Goal: Task Accomplishment & Management: Manage account settings

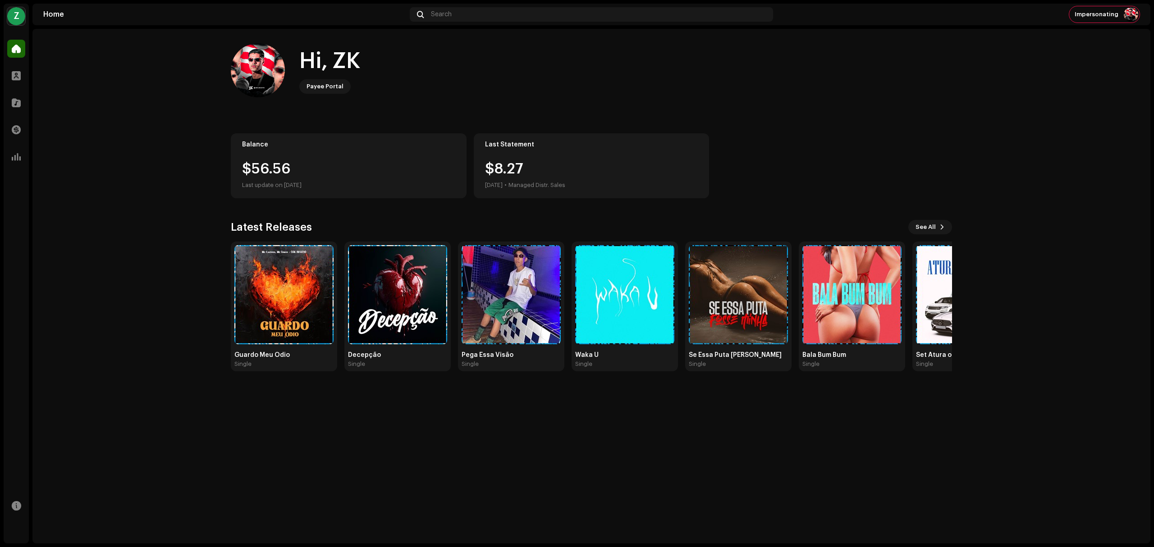
click at [15, 23] on div "Z" at bounding box center [16, 16] width 18 height 18
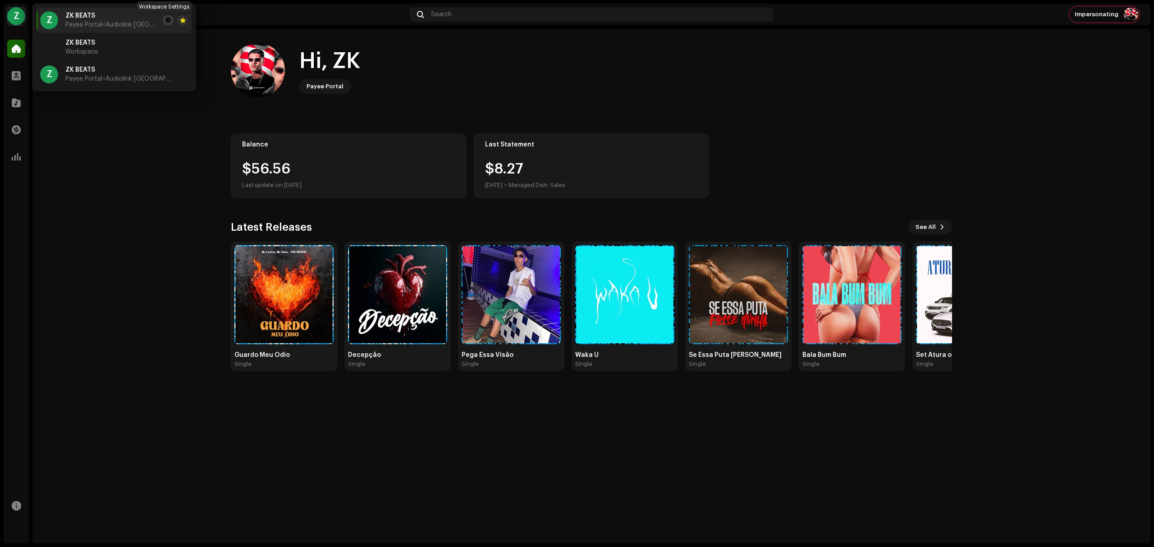
click at [163, 20] on button at bounding box center [168, 20] width 11 height 11
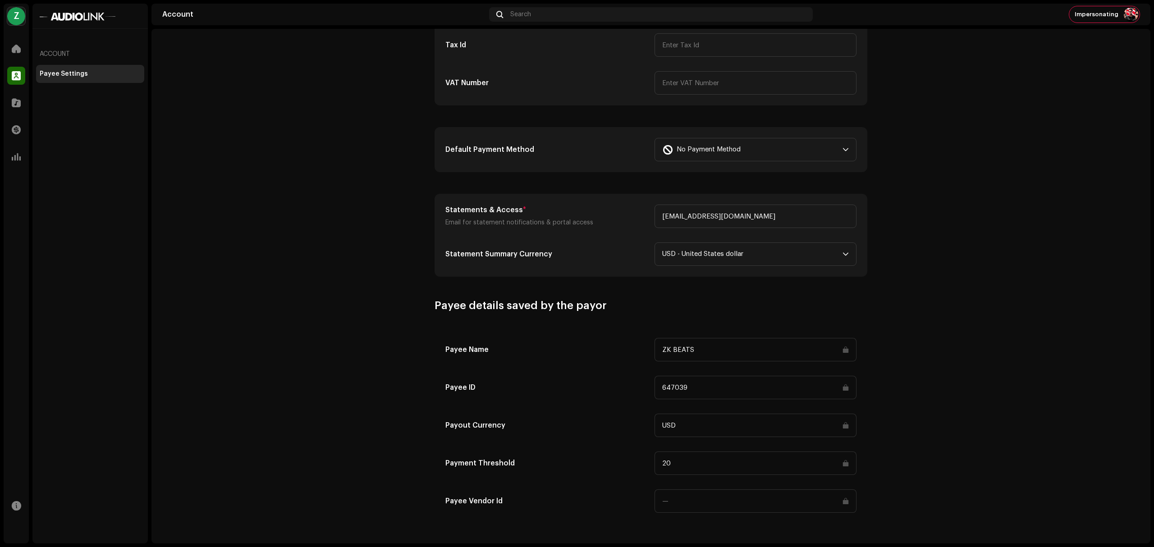
scroll to position [203, 0]
click at [976, 268] on account-payee-settings "Payee Settings Type Company Individual Individual - not incorporated. Pay To Na…" at bounding box center [650, 181] width 999 height 681
drag, startPoint x: 0, startPoint y: 15, endPoint x: 9, endPoint y: 15, distance: 9.0
click at [9, 15] on div "Z ZK BEATS Home Profile Catalog Transactions Analytics Resources Account Payee …" at bounding box center [577, 273] width 1154 height 547
click at [9, 15] on div "Z" at bounding box center [16, 16] width 18 height 18
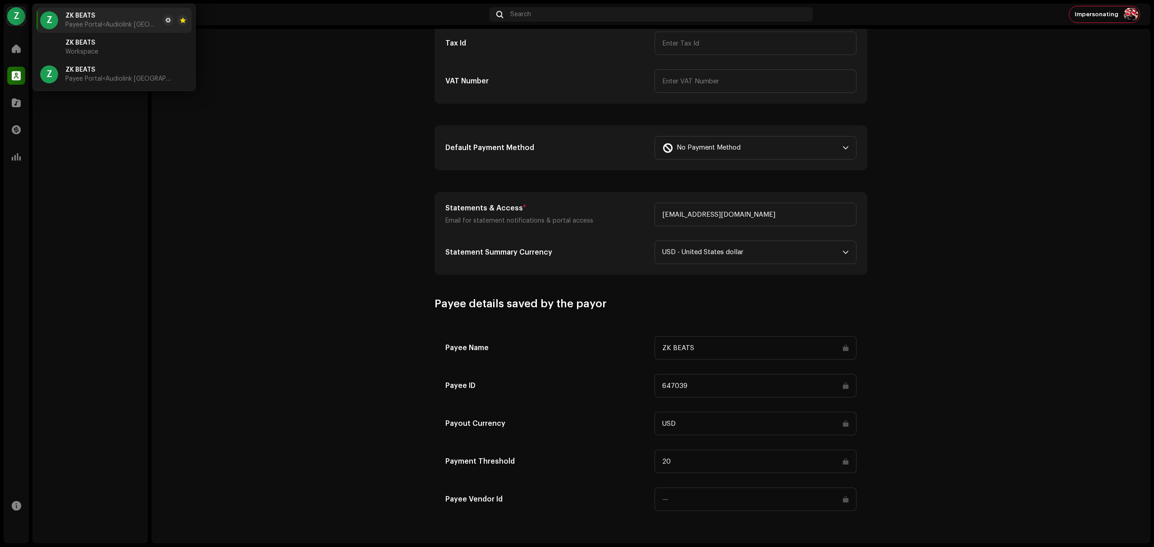
click at [1071, 159] on account-payee-settings "Payee Settings Type Company Individual Individual - not incorporated. Pay To Na…" at bounding box center [650, 181] width 999 height 681
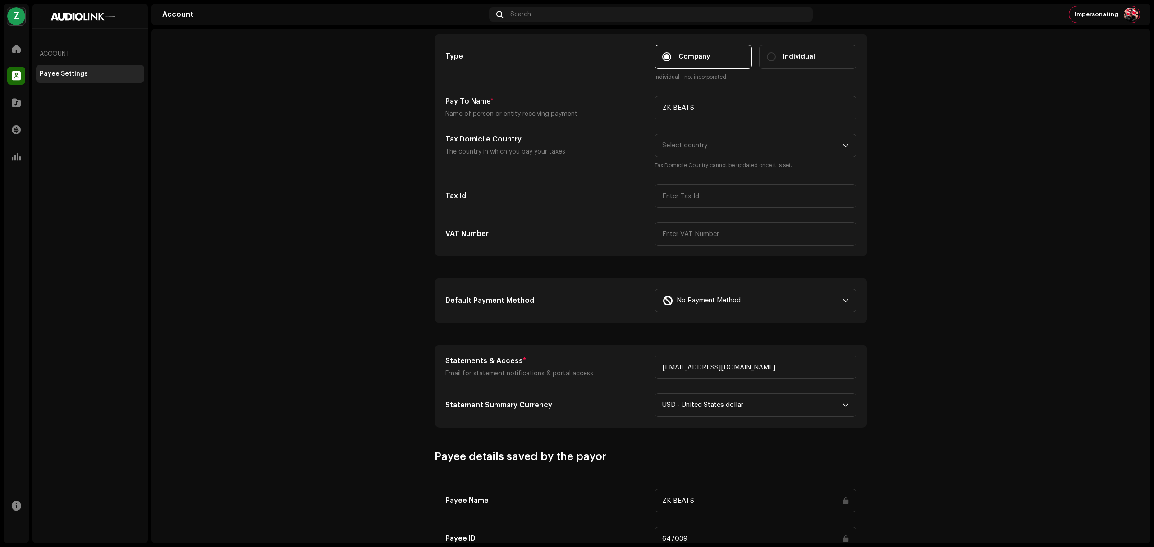
scroll to position [33, 0]
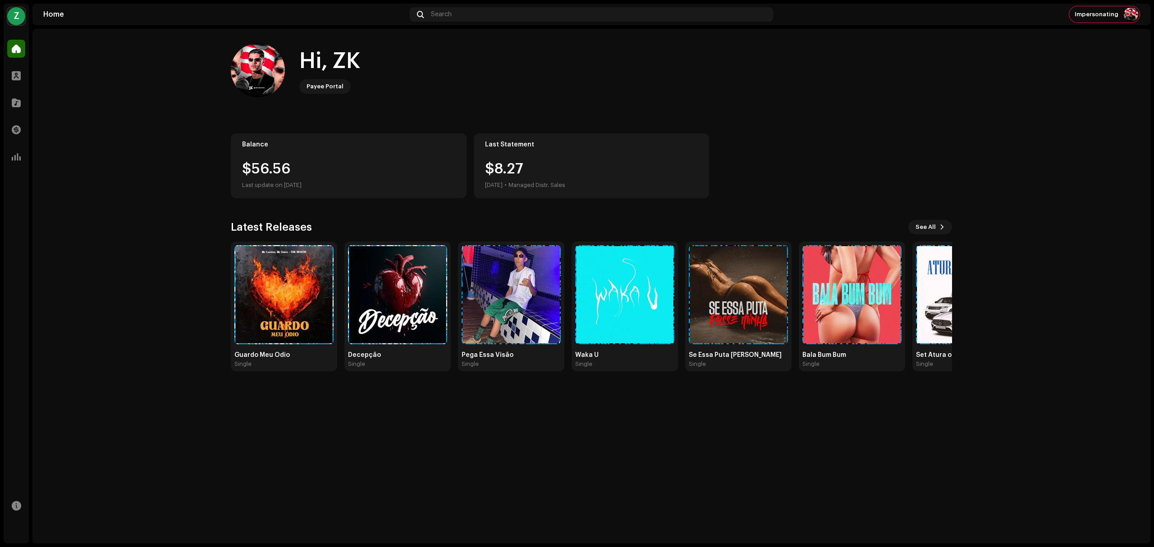
click at [29, 17] on div "Z ZK BEATS Home Profile Catalog Transactions Analytics Resources Home Search Im…" at bounding box center [577, 273] width 1154 height 547
click at [21, 17] on div "Z" at bounding box center [16, 16] width 18 height 18
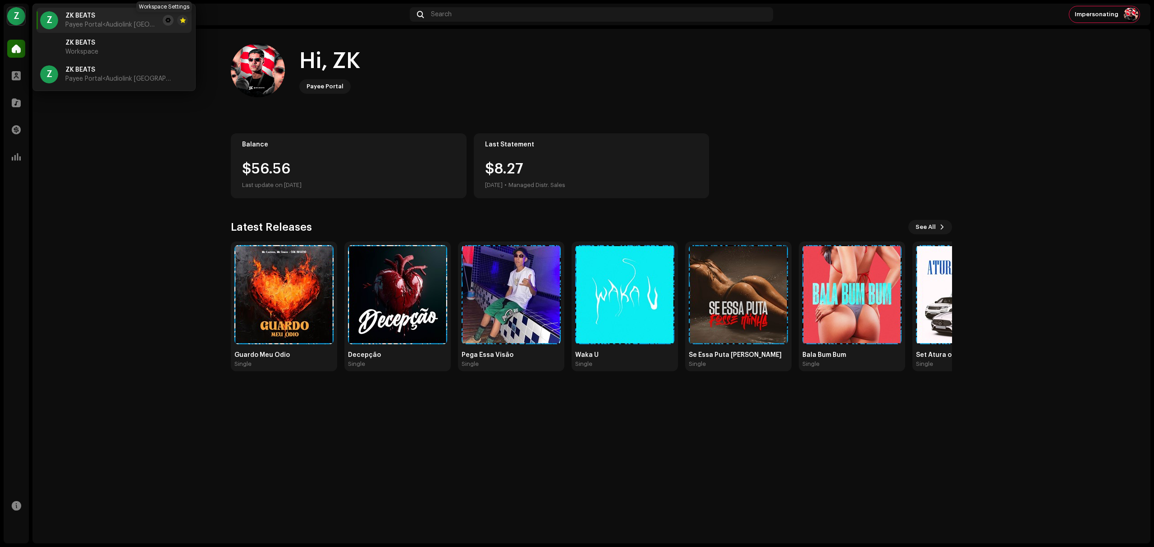
click at [164, 25] on button at bounding box center [168, 20] width 11 height 11
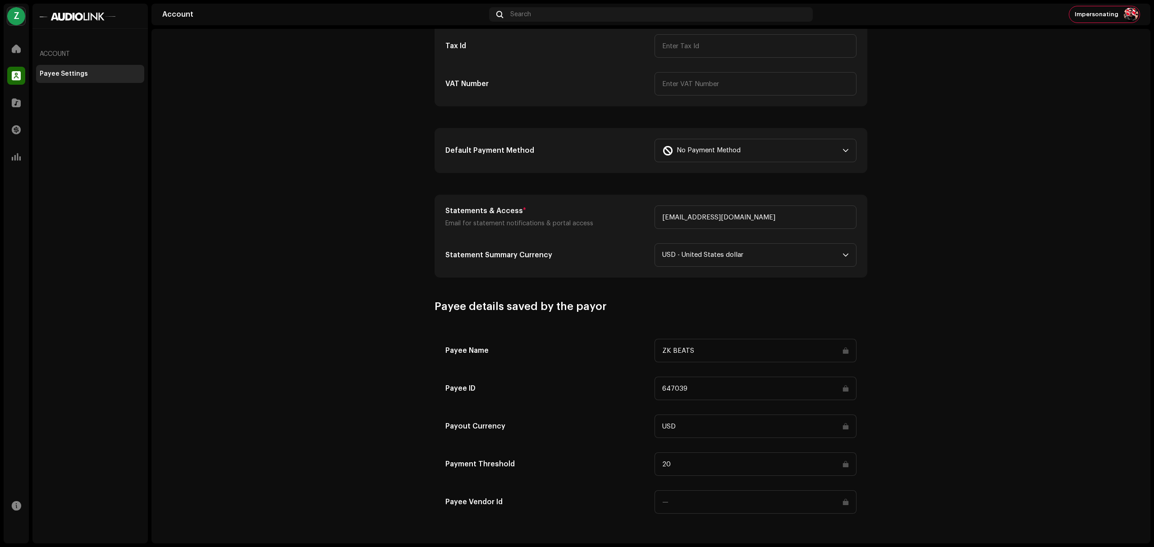
scroll to position [203, 0]
click at [16, 19] on div "Z" at bounding box center [16, 16] width 18 height 18
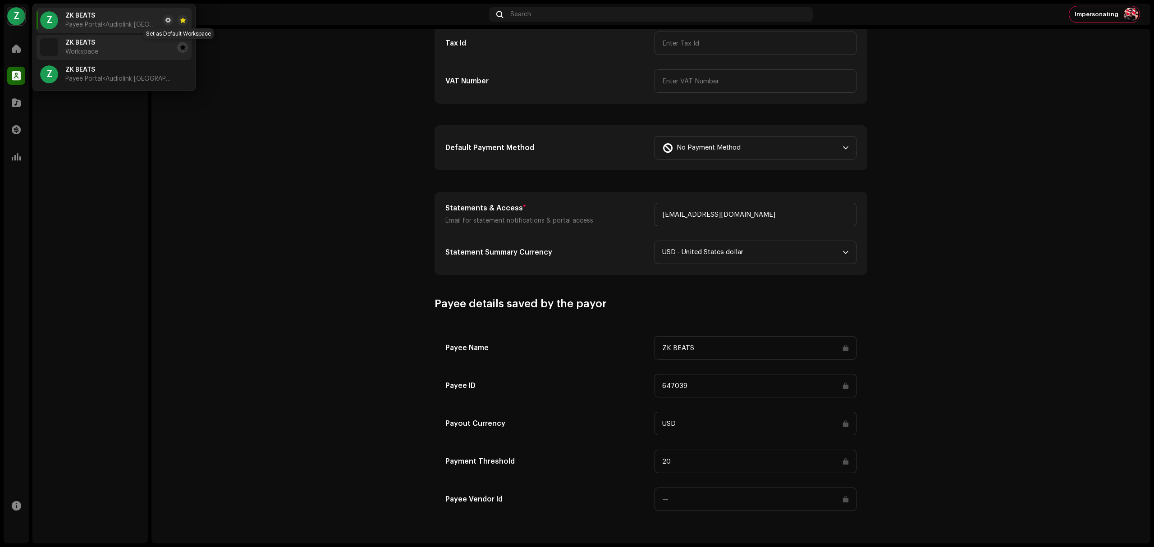
click at [180, 47] on span at bounding box center [183, 47] width 6 height 7
click at [107, 52] on li "ZK BEATS Workspace" at bounding box center [114, 47] width 155 height 25
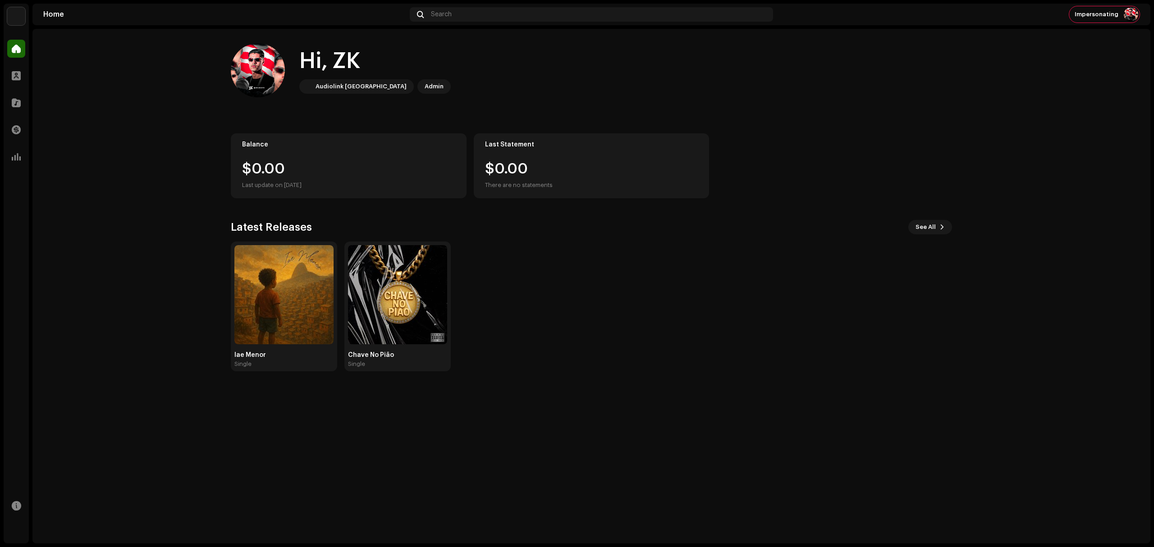
click at [13, 6] on navigation-account-switch "ZK BEATS" at bounding box center [16, 16] width 25 height 25
click at [15, 11] on img at bounding box center [16, 16] width 18 height 18
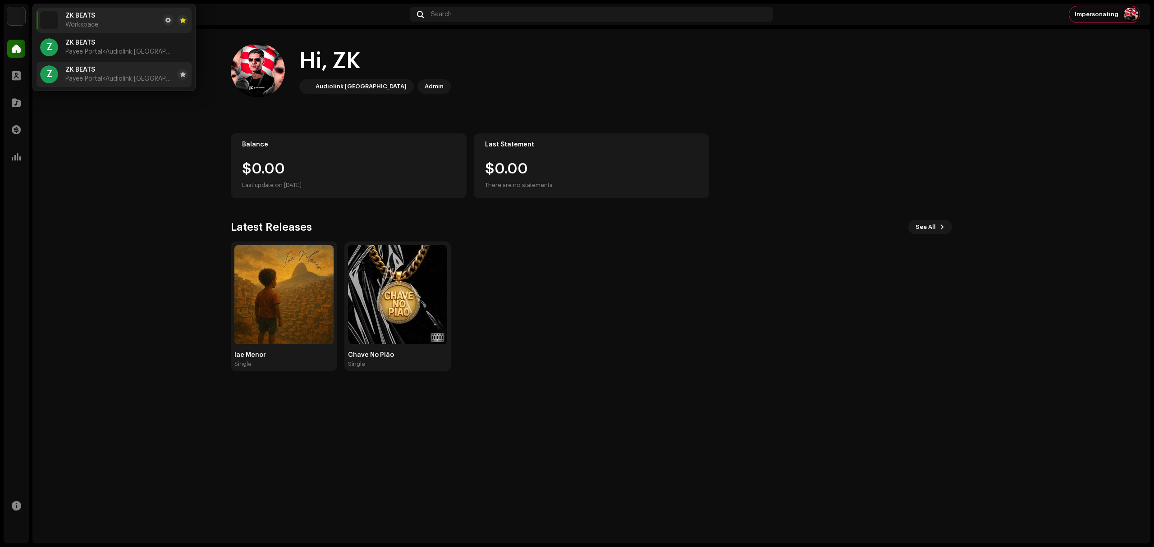
click at [132, 63] on li "Z ZK BEATS Payee Portal <Audiolink Brasil>" at bounding box center [114, 74] width 155 height 25
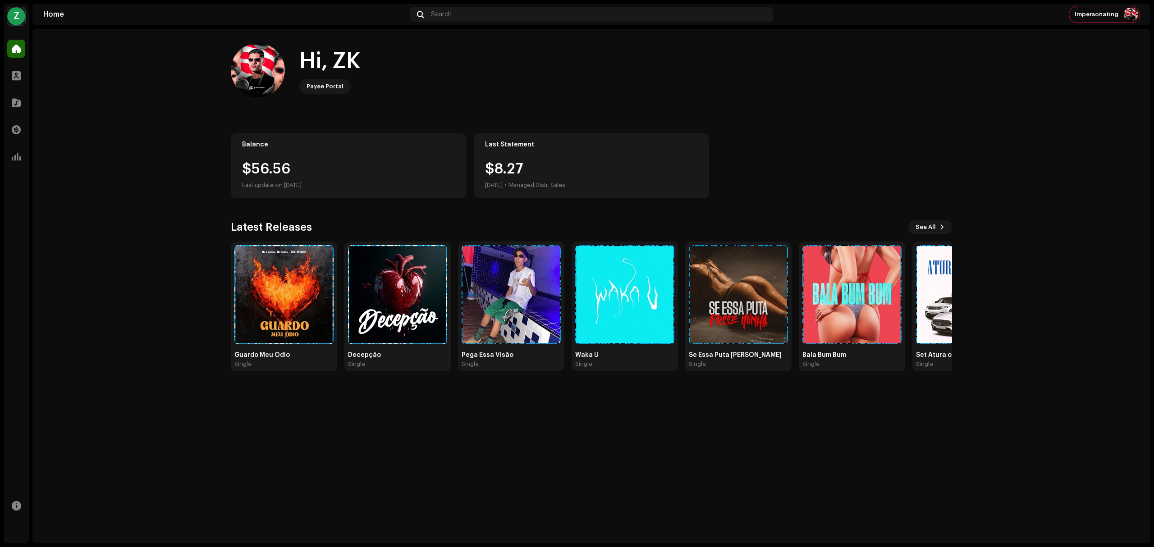
click at [18, 13] on div "Z" at bounding box center [16, 16] width 18 height 18
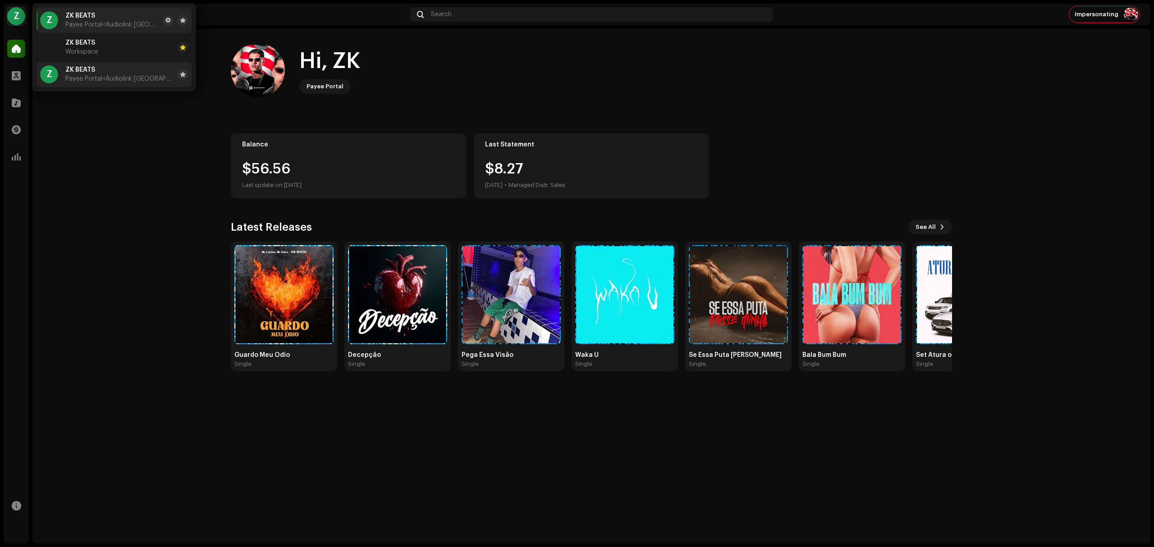
click at [128, 73] on div "ZK BEATS Payee Portal <Audiolink Brasil>" at bounding box center [119, 74] width 108 height 16
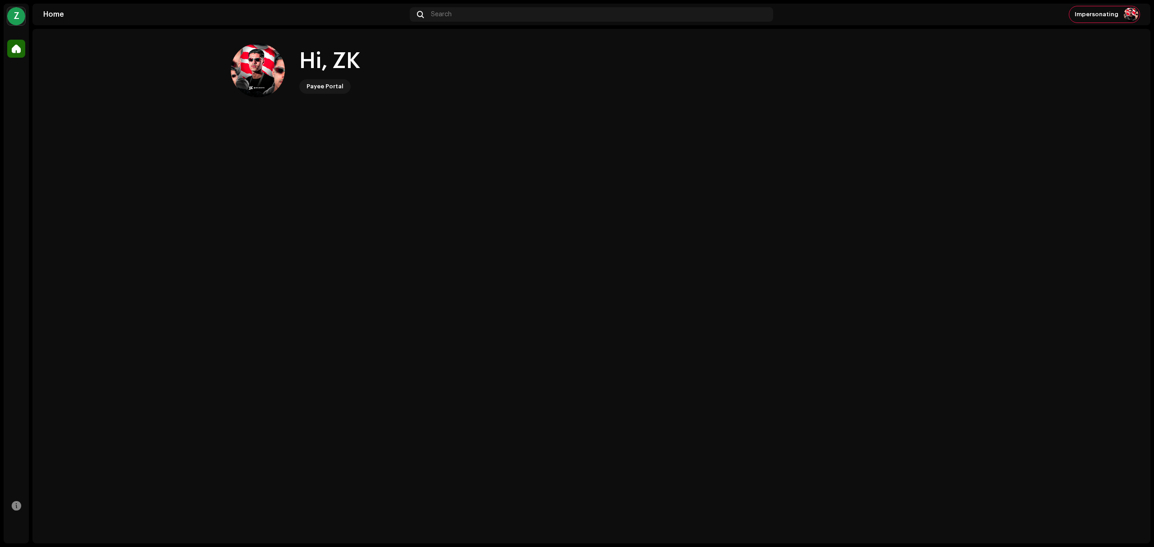
click at [320, 87] on div "Payee Portal" at bounding box center [324, 86] width 37 height 11
click at [332, 76] on div "Hi, ZK Payee Portal" at bounding box center [329, 70] width 61 height 47
click at [13, 8] on div "Z" at bounding box center [16, 16] width 18 height 18
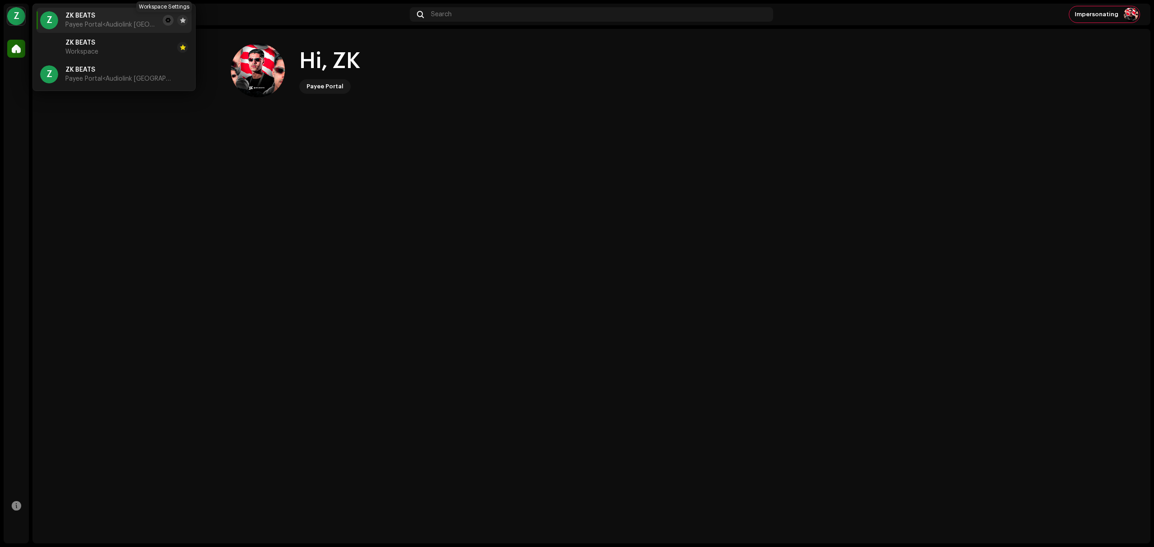
click at [165, 19] on span at bounding box center [167, 20] width 5 height 7
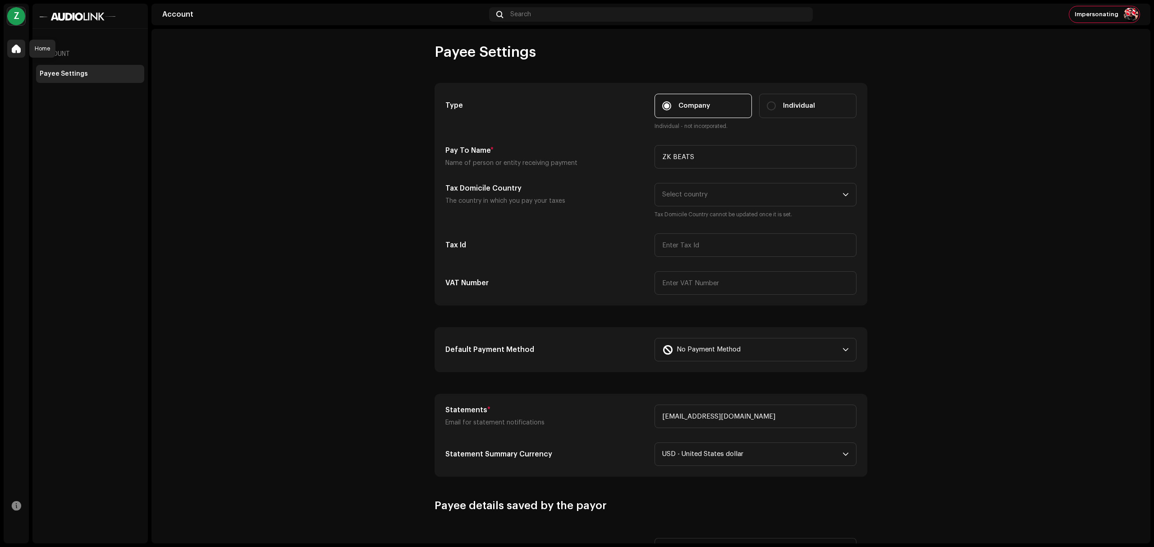
click at [17, 56] on div at bounding box center [16, 49] width 18 height 18
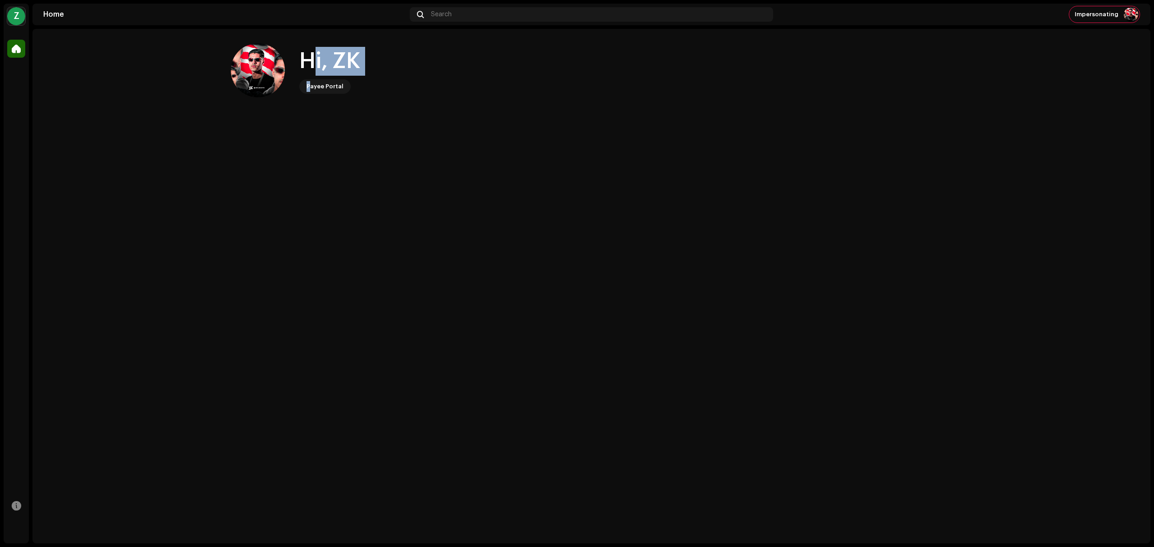
drag, startPoint x: 304, startPoint y: 56, endPoint x: 312, endPoint y: 87, distance: 31.8
click at [312, 87] on div "Hi, ZK Payee Portal" at bounding box center [329, 70] width 61 height 47
click at [312, 87] on div "Payee Portal" at bounding box center [324, 86] width 37 height 11
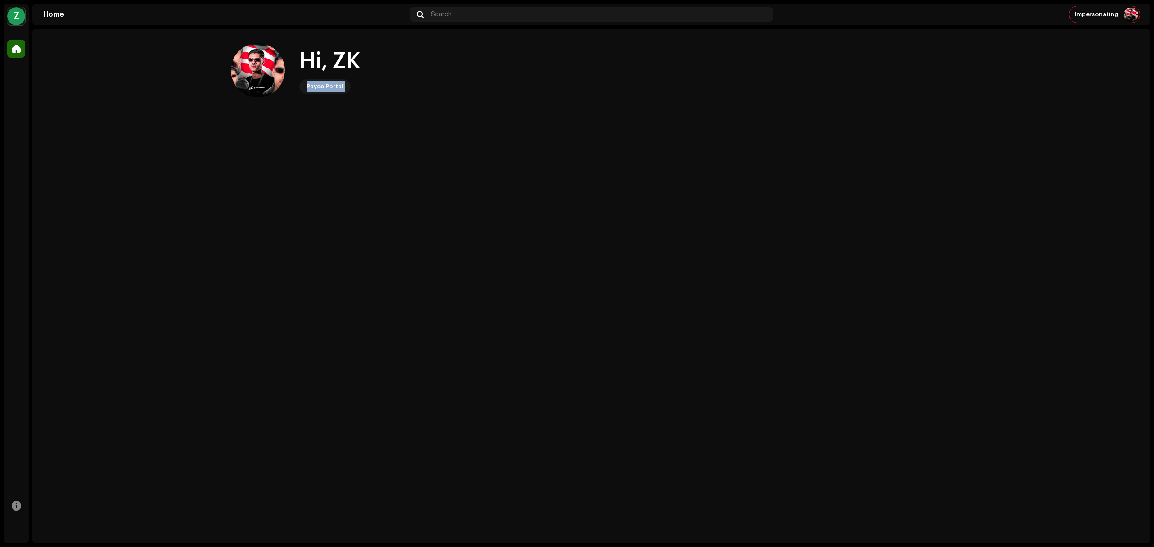
click at [312, 87] on div "Payee Portal" at bounding box center [324, 86] width 37 height 11
click at [14, 14] on div "Z" at bounding box center [16, 16] width 18 height 18
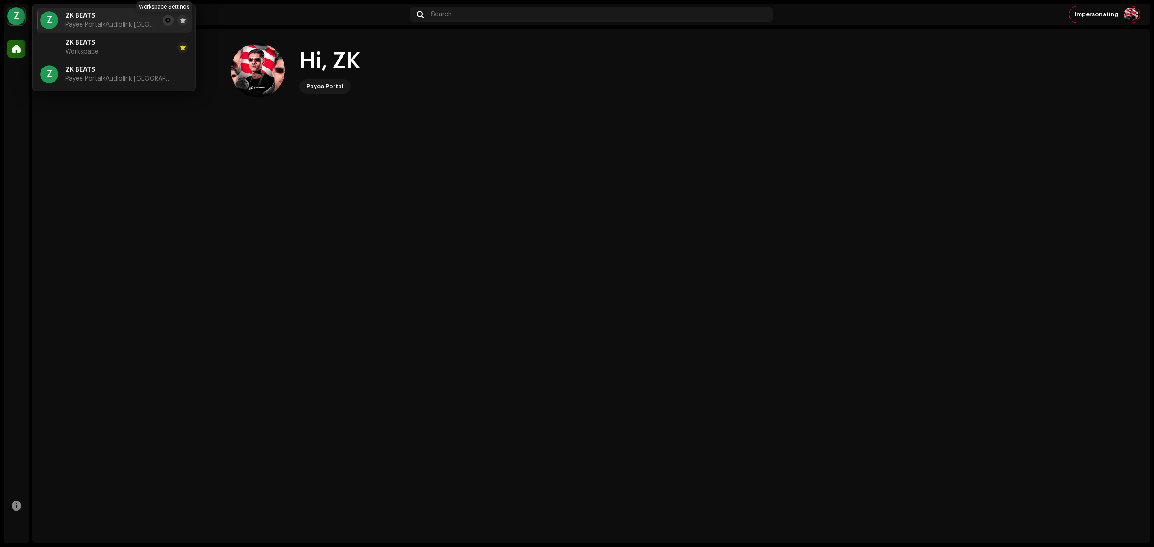
click at [166, 20] on span at bounding box center [167, 20] width 5 height 7
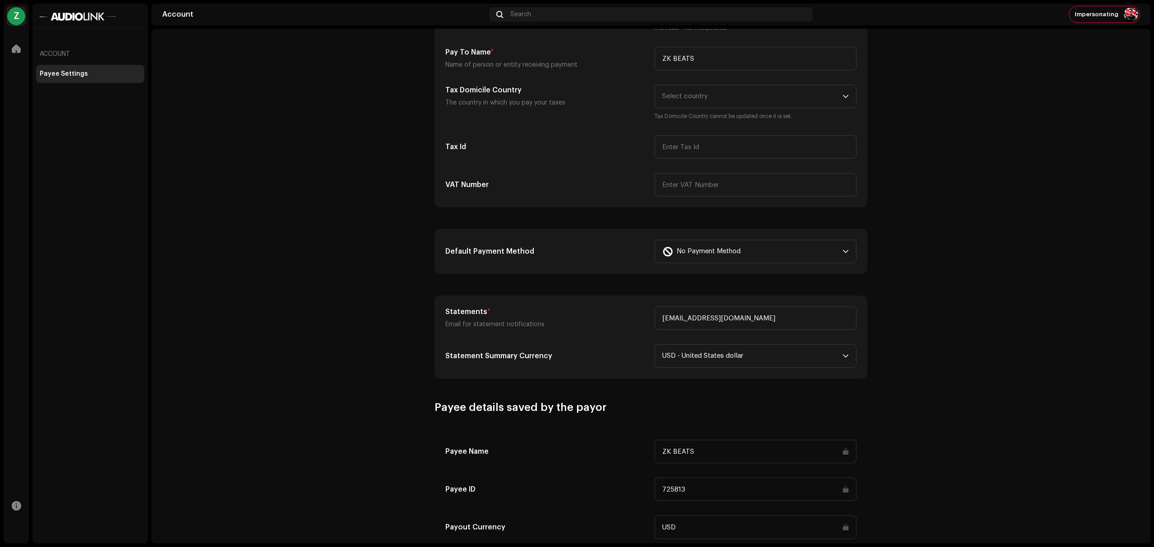
scroll to position [14, 0]
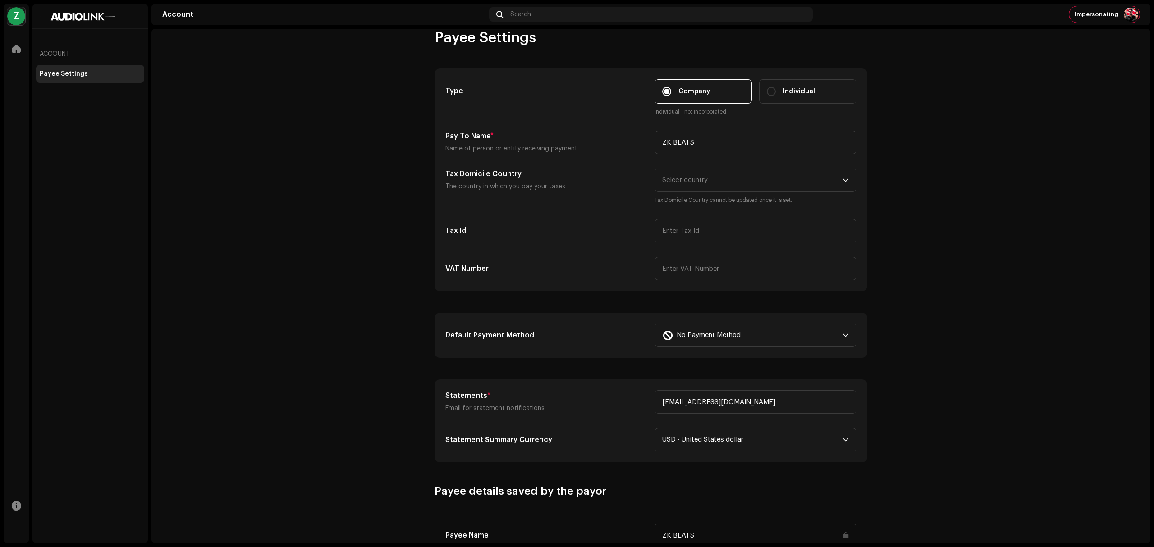
click at [319, 262] on account-payee-settings "Payee Settings Type Company Individual Individual - not incorporated. Pay To Na…" at bounding box center [650, 369] width 999 height 681
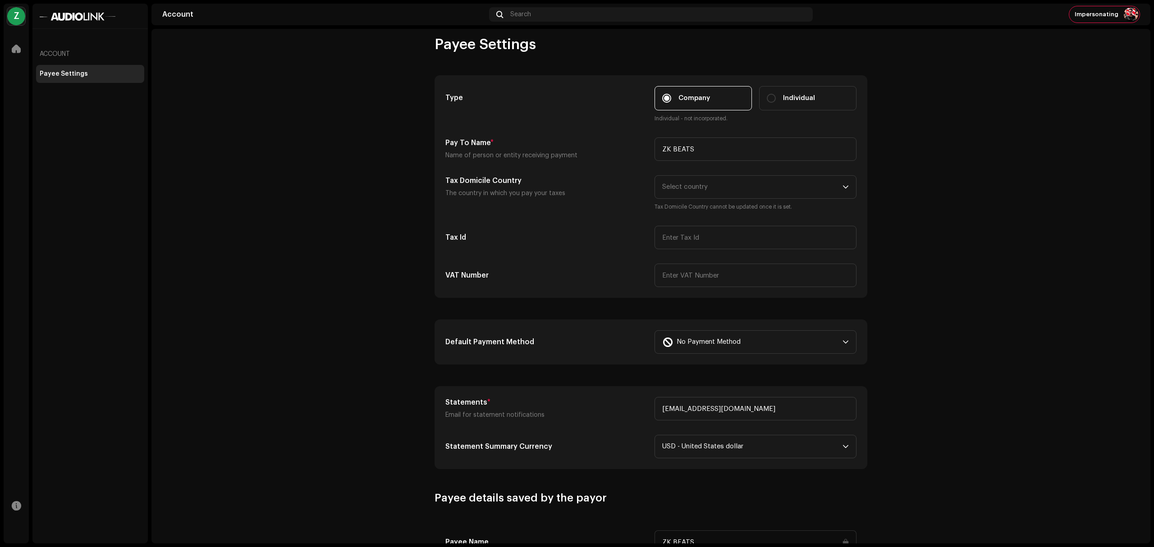
scroll to position [0, 0]
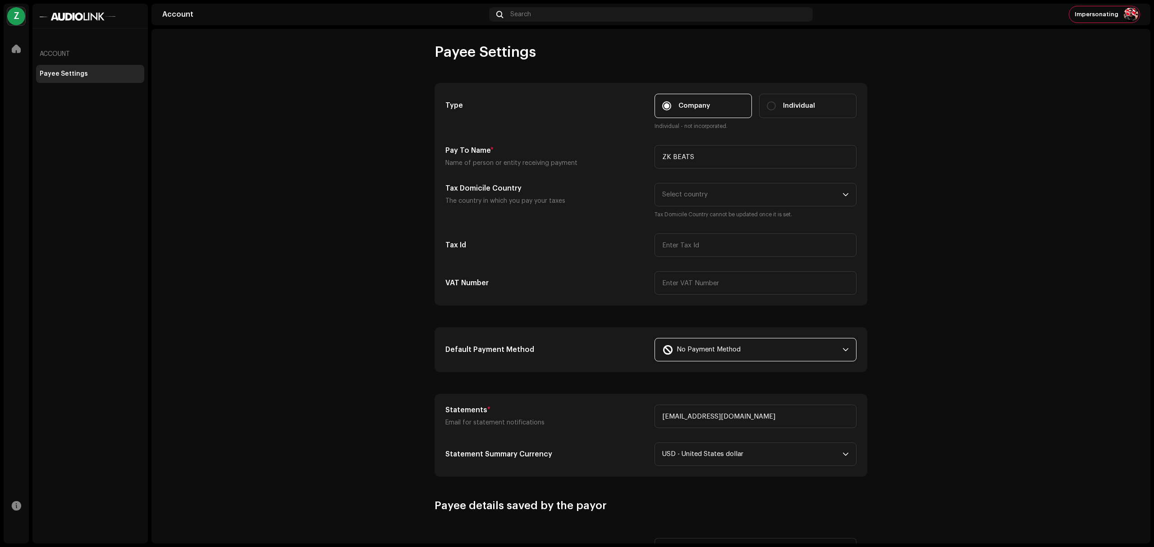
click at [745, 352] on div "No Payment Method" at bounding box center [750, 349] width 177 height 23
click at [712, 379] on div "Paypal" at bounding box center [755, 375] width 187 height 11
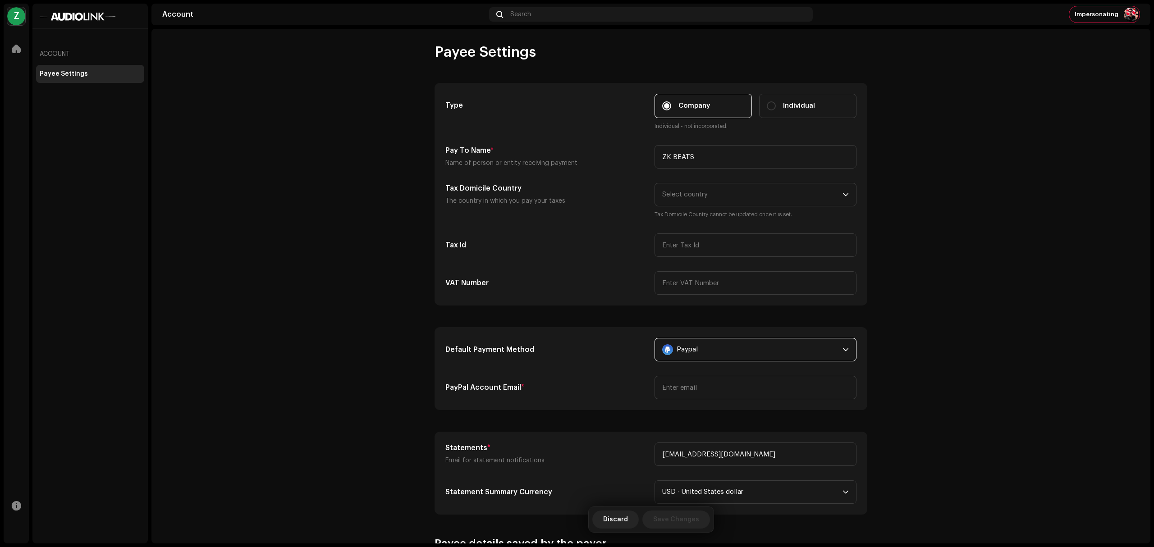
click at [274, 356] on account-payee-settings "Payee Settings Type Company Individual Individual - not incorporated. Pay To Na…" at bounding box center [650, 402] width 999 height 718
click at [783, 380] on input "email" at bounding box center [755, 387] width 202 height 23
paste input "[EMAIL_ADDRESS][DOMAIN_NAME]"
type input "[EMAIL_ADDRESS][DOMAIN_NAME]"
click at [664, 522] on span "Save Changes" at bounding box center [676, 520] width 46 height 18
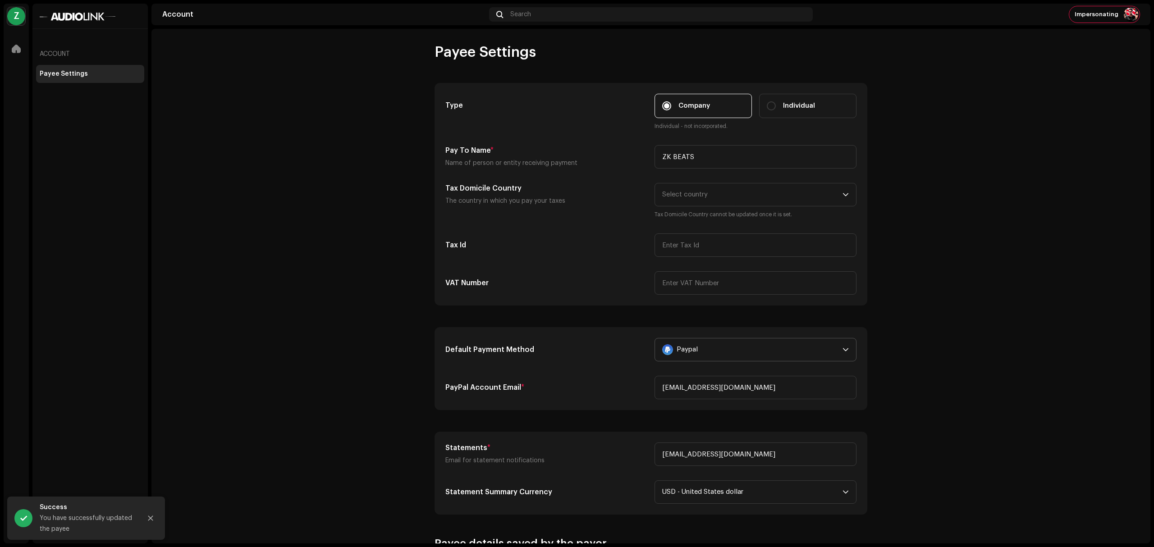
click at [17, 9] on div "Z" at bounding box center [16, 16] width 18 height 18
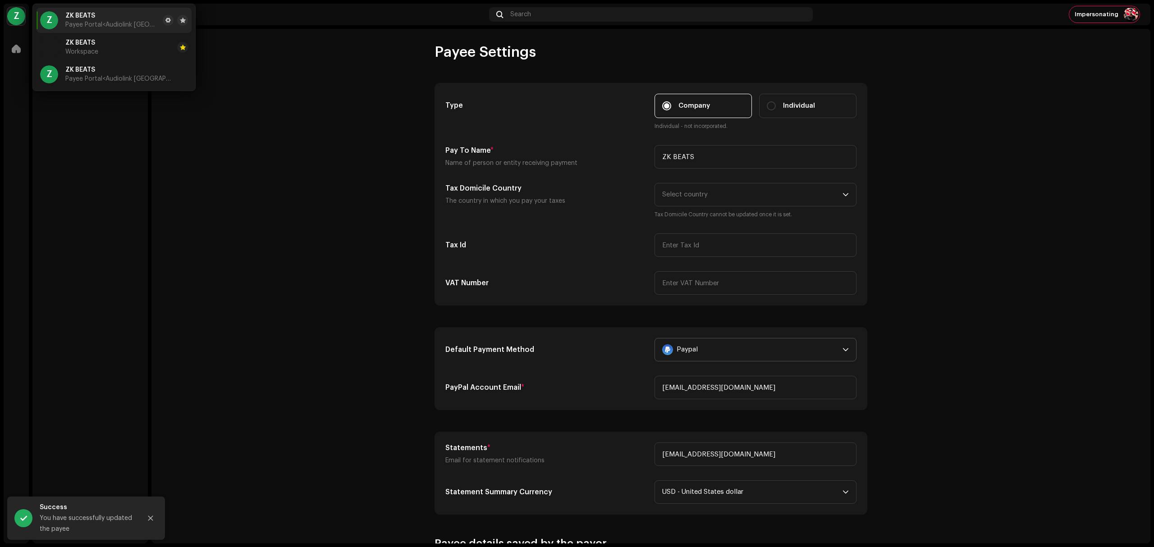
click at [273, 55] on account-payee-settings "Payee Settings Type Company Individual Individual - not incorporated. Pay To Na…" at bounding box center [650, 402] width 999 height 718
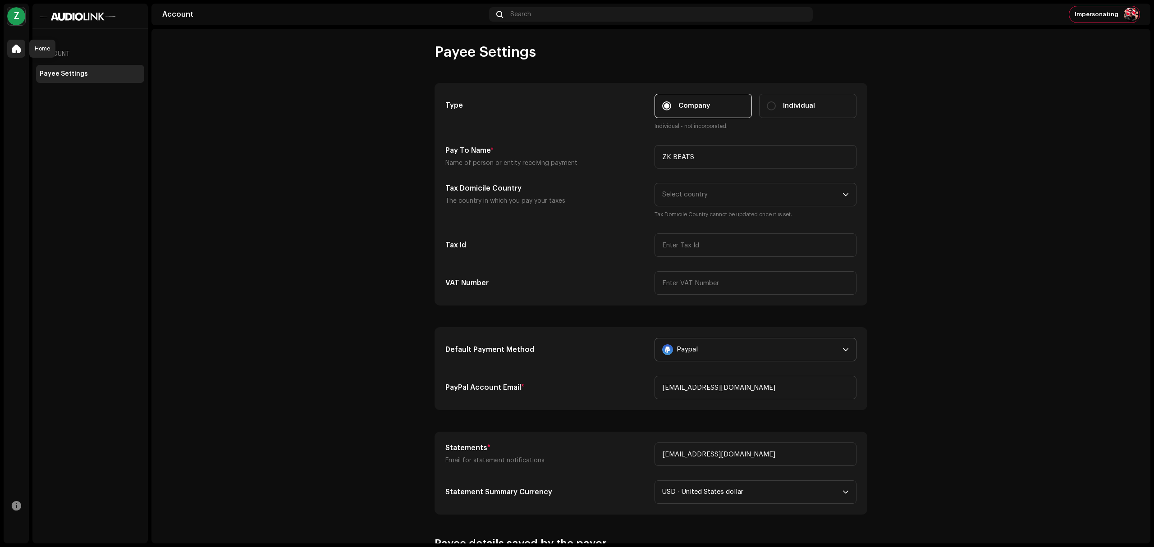
click at [20, 56] on div at bounding box center [16, 49] width 18 height 18
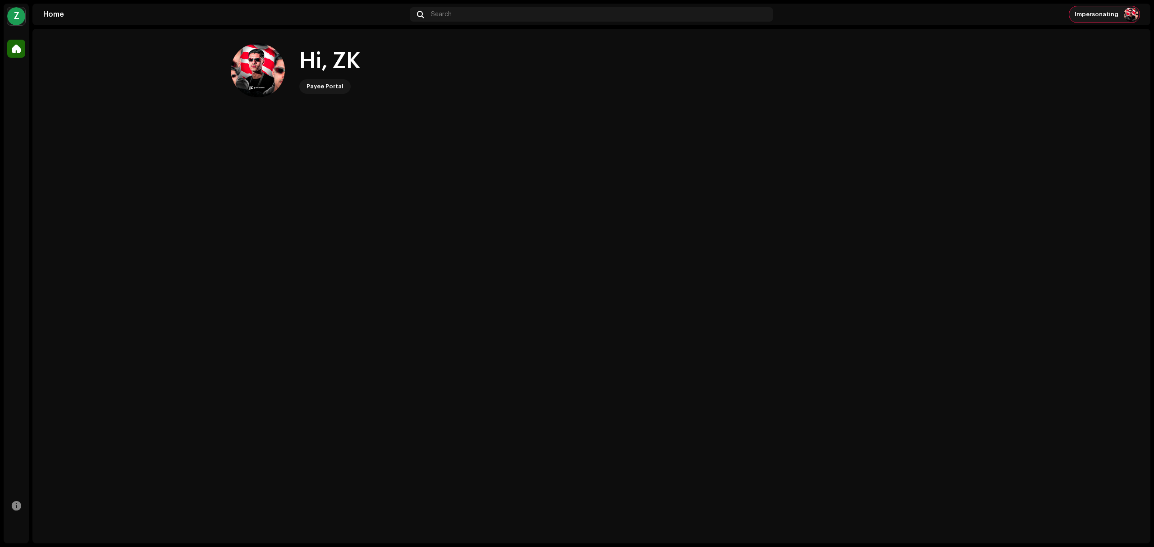
click at [1103, 20] on div "Impersonating" at bounding box center [1104, 14] width 70 height 16
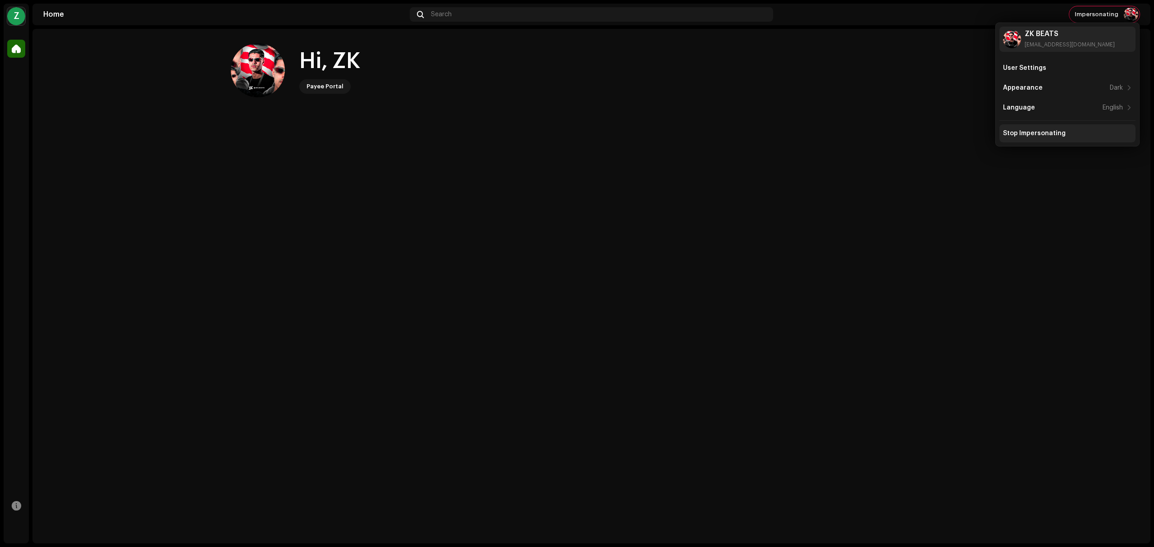
click at [1034, 133] on div "Stop Impersonating" at bounding box center [1034, 133] width 63 height 7
